Goal: Task Accomplishment & Management: Use online tool/utility

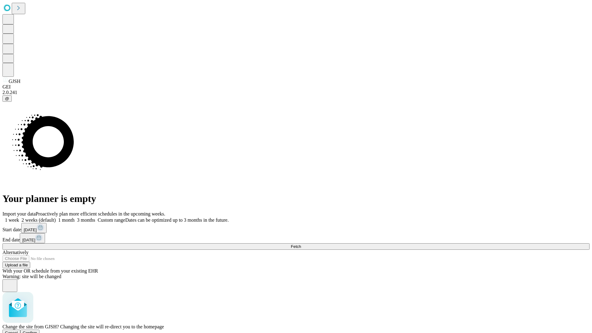
click at [37, 330] on span "Confirm" at bounding box center [30, 332] width 14 height 5
click at [56, 217] on label "2 weeks (default)" at bounding box center [37, 219] width 37 height 5
click at [301, 244] on span "Fetch" at bounding box center [296, 246] width 10 height 5
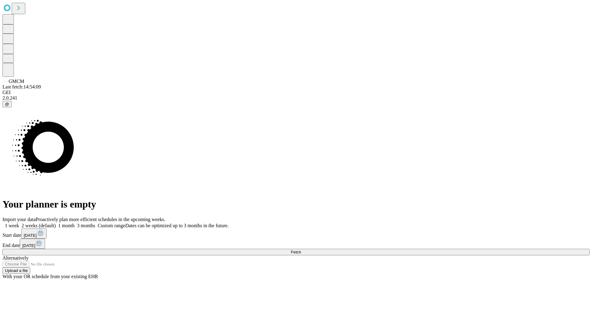
click at [56, 223] on label "2 weeks (default)" at bounding box center [37, 225] width 37 height 5
click at [301, 250] on span "Fetch" at bounding box center [296, 252] width 10 height 5
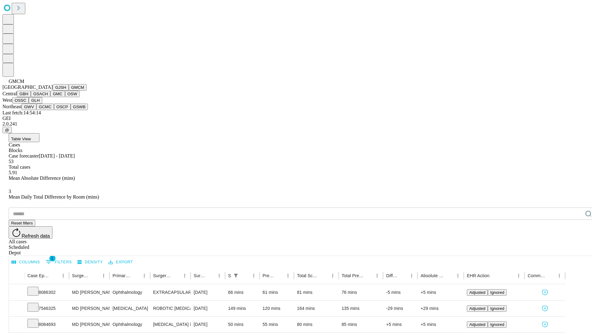
click at [31, 97] on button "GBH" at bounding box center [24, 94] width 14 height 6
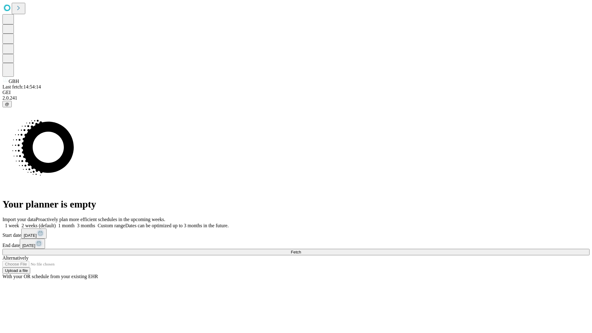
click at [56, 223] on label "2 weeks (default)" at bounding box center [37, 225] width 37 height 5
click at [301, 250] on span "Fetch" at bounding box center [296, 252] width 10 height 5
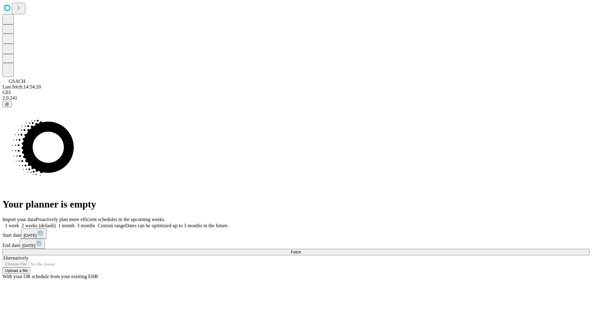
click at [56, 223] on label "2 weeks (default)" at bounding box center [37, 225] width 37 height 5
click at [301, 250] on span "Fetch" at bounding box center [296, 252] width 10 height 5
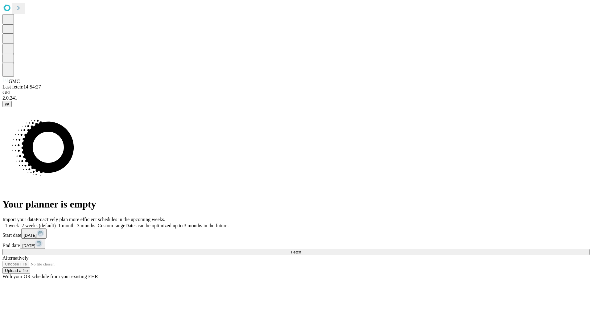
click at [56, 223] on label "2 weeks (default)" at bounding box center [37, 225] width 37 height 5
click at [301, 250] on span "Fetch" at bounding box center [296, 252] width 10 height 5
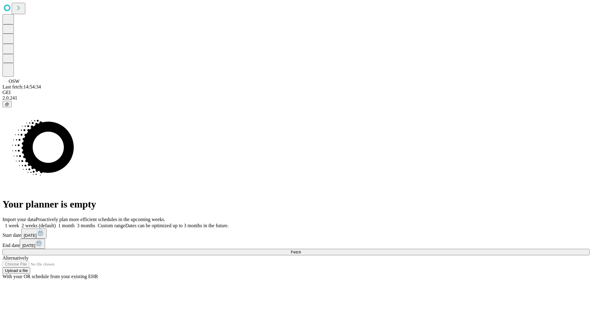
click at [56, 223] on label "2 weeks (default)" at bounding box center [37, 225] width 37 height 5
click at [301, 250] on span "Fetch" at bounding box center [296, 252] width 10 height 5
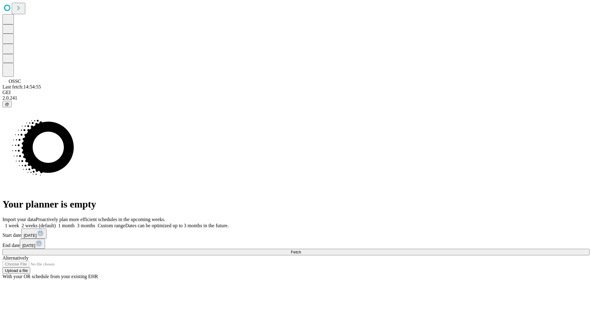
click at [56, 223] on label "2 weeks (default)" at bounding box center [37, 225] width 37 height 5
click at [301, 250] on span "Fetch" at bounding box center [296, 252] width 10 height 5
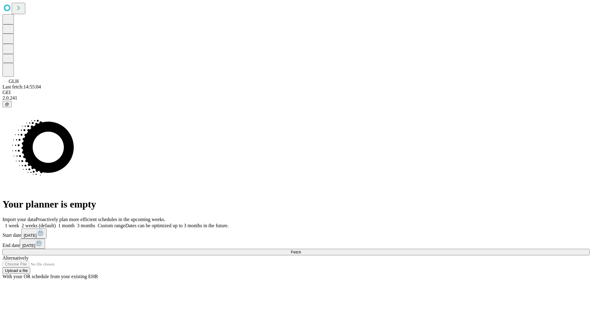
click at [56, 223] on label "2 weeks (default)" at bounding box center [37, 225] width 37 height 5
click at [301, 250] on span "Fetch" at bounding box center [296, 252] width 10 height 5
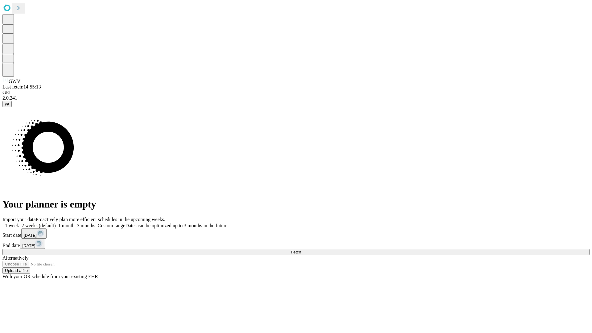
click at [56, 223] on label "2 weeks (default)" at bounding box center [37, 225] width 37 height 5
click at [301, 250] on span "Fetch" at bounding box center [296, 252] width 10 height 5
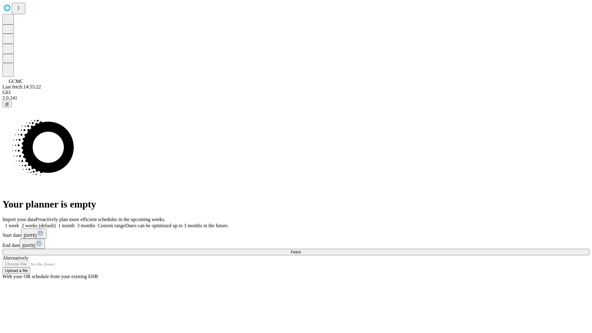
click at [56, 223] on label "2 weeks (default)" at bounding box center [37, 225] width 37 height 5
click at [301, 250] on span "Fetch" at bounding box center [296, 252] width 10 height 5
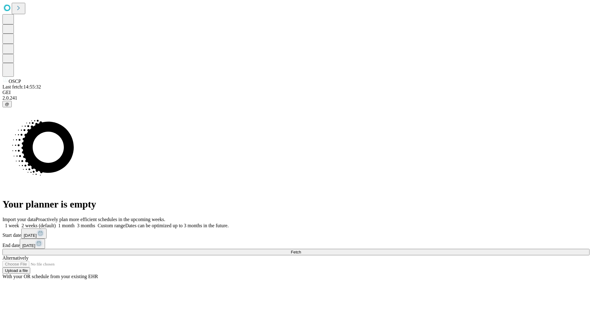
click at [56, 223] on label "2 weeks (default)" at bounding box center [37, 225] width 37 height 5
click at [301, 250] on span "Fetch" at bounding box center [296, 252] width 10 height 5
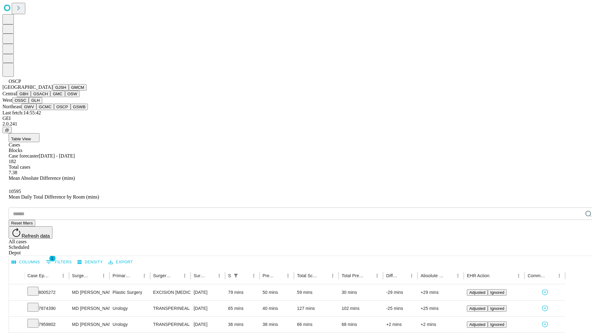
click at [71, 110] on button "GSWB" at bounding box center [80, 107] width 18 height 6
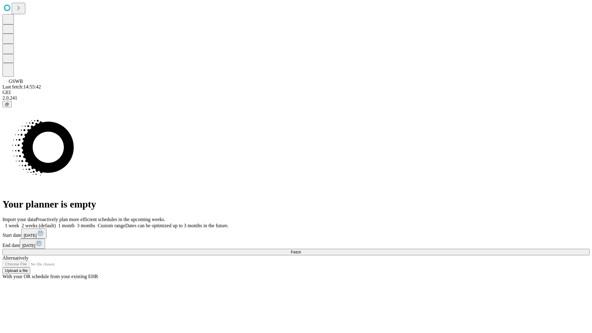
click at [56, 223] on label "2 weeks (default)" at bounding box center [37, 225] width 37 height 5
click at [301, 250] on span "Fetch" at bounding box center [296, 252] width 10 height 5
